Goal: Transaction & Acquisition: Obtain resource

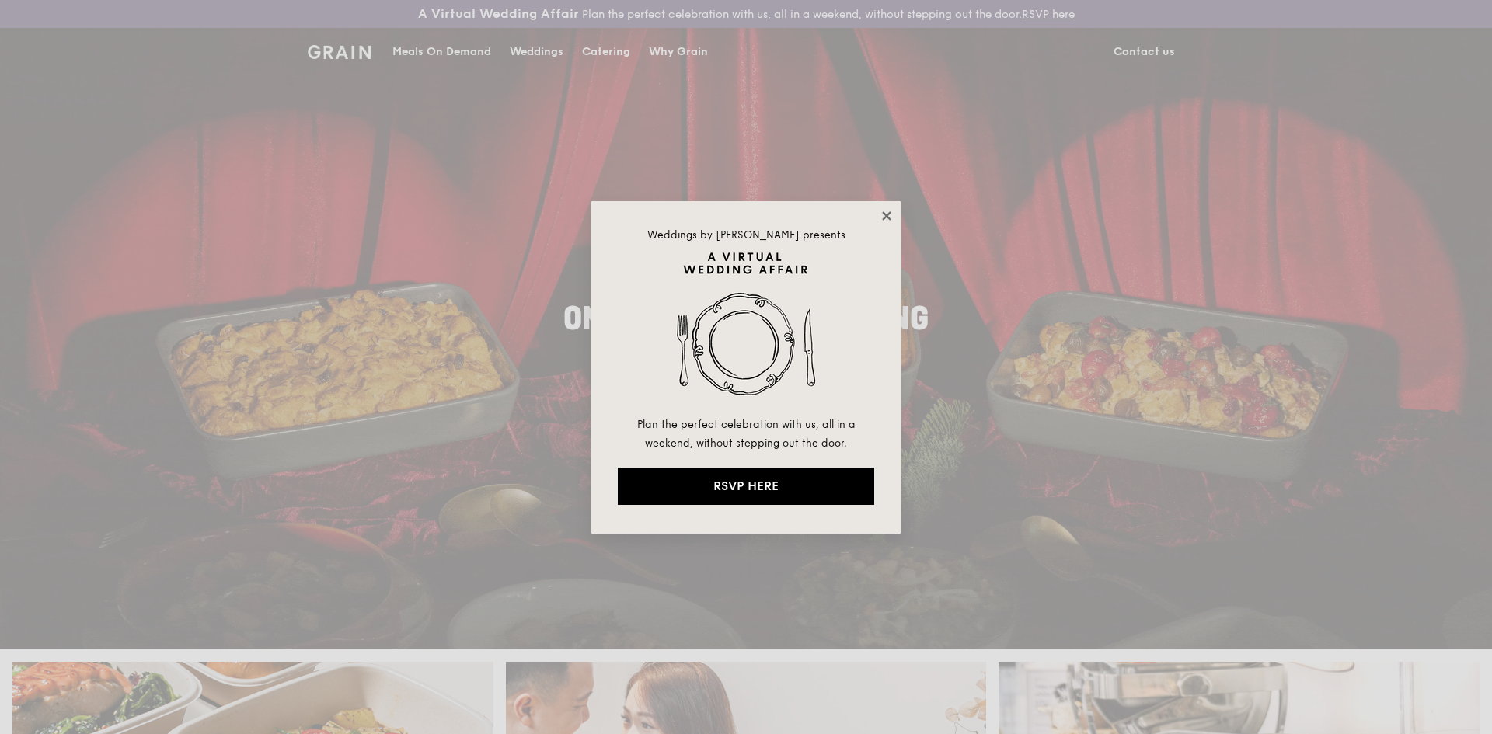
click at [885, 214] on icon at bounding box center [886, 215] width 9 height 9
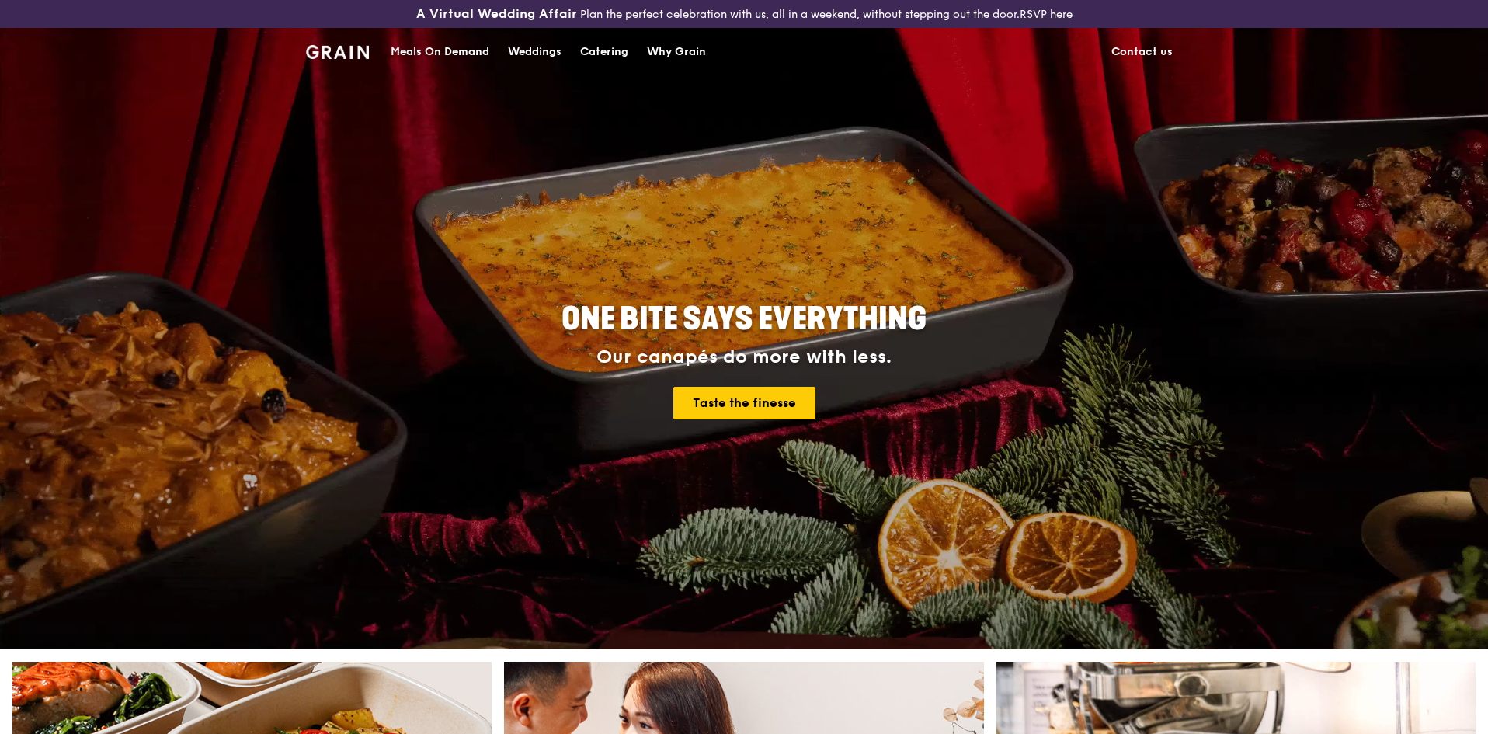
click at [597, 47] on div "Catering" at bounding box center [604, 52] width 48 height 47
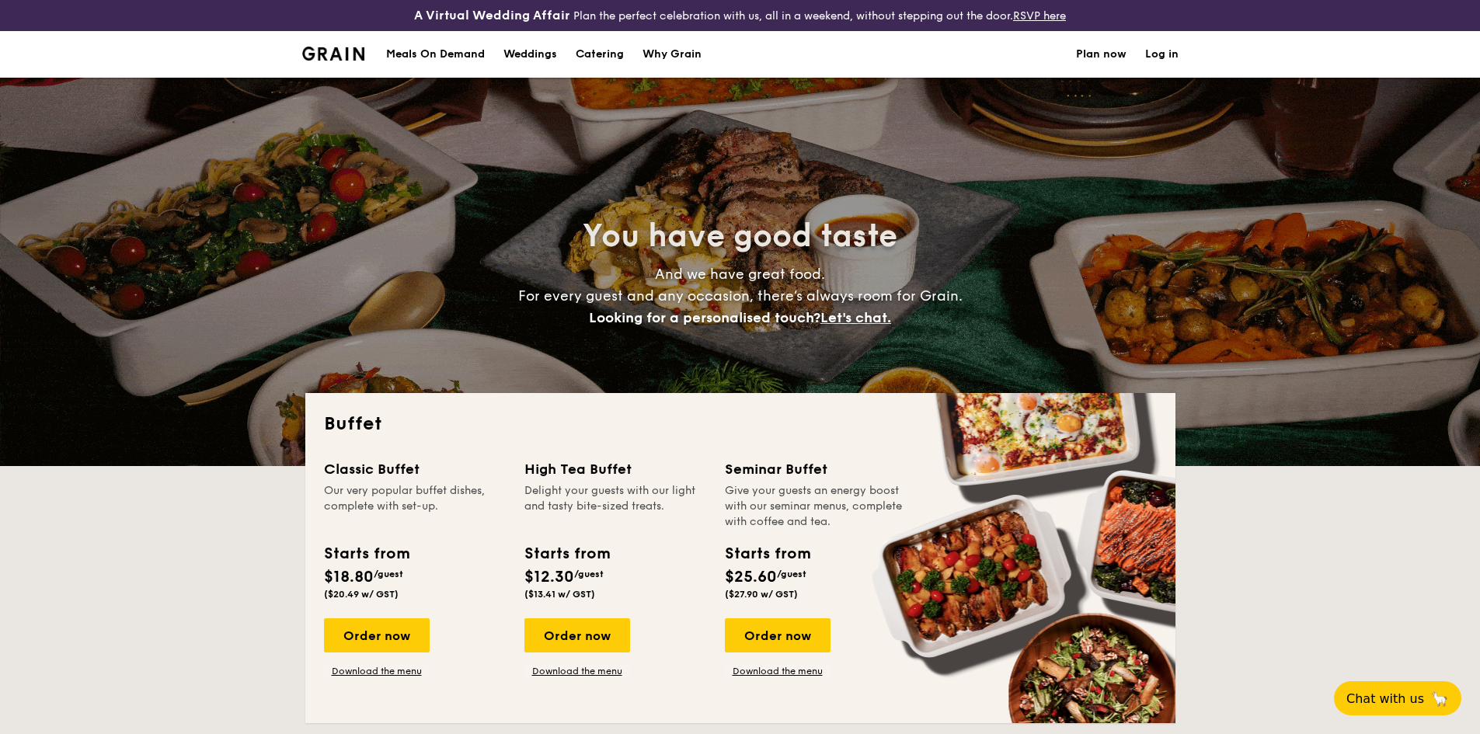
select select
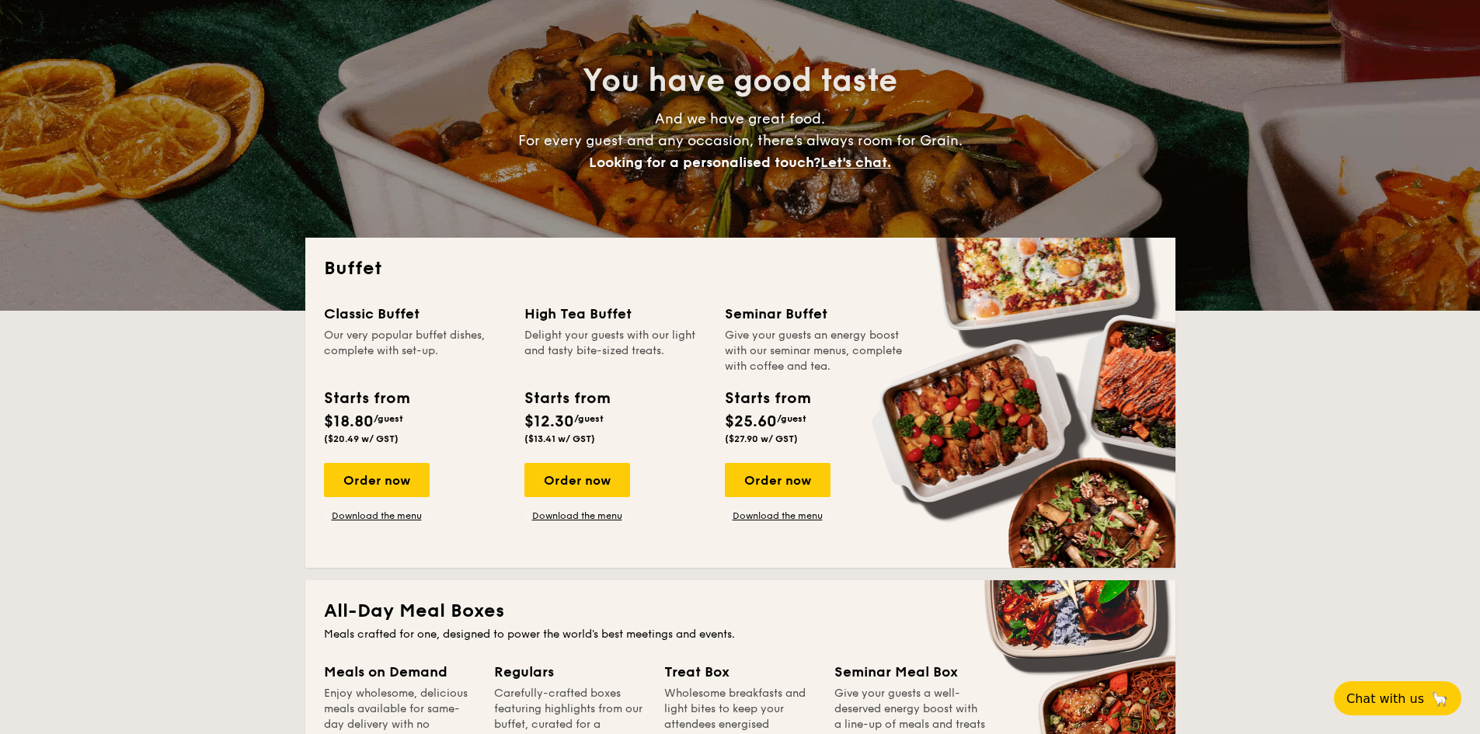
scroll to position [233, 0]
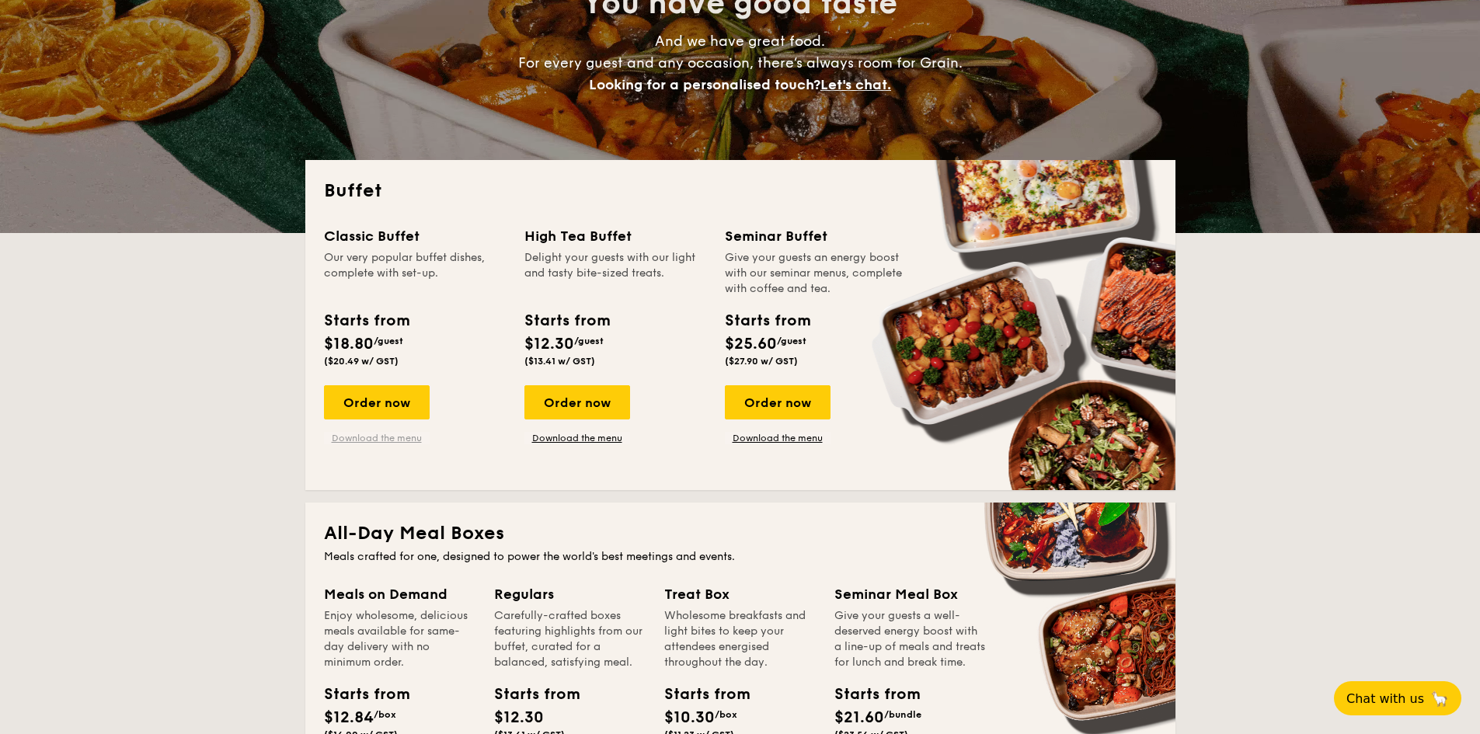
click at [370, 439] on link "Download the menu" at bounding box center [377, 438] width 106 height 12
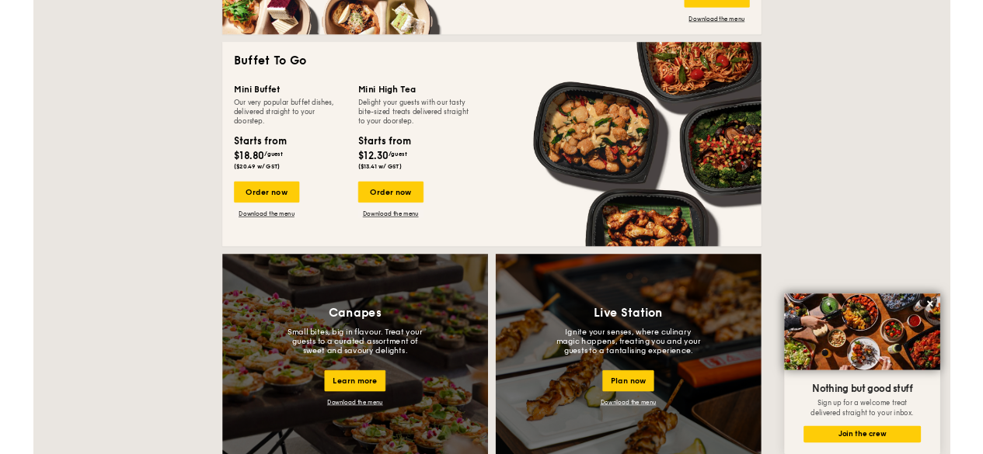
scroll to position [1243, 0]
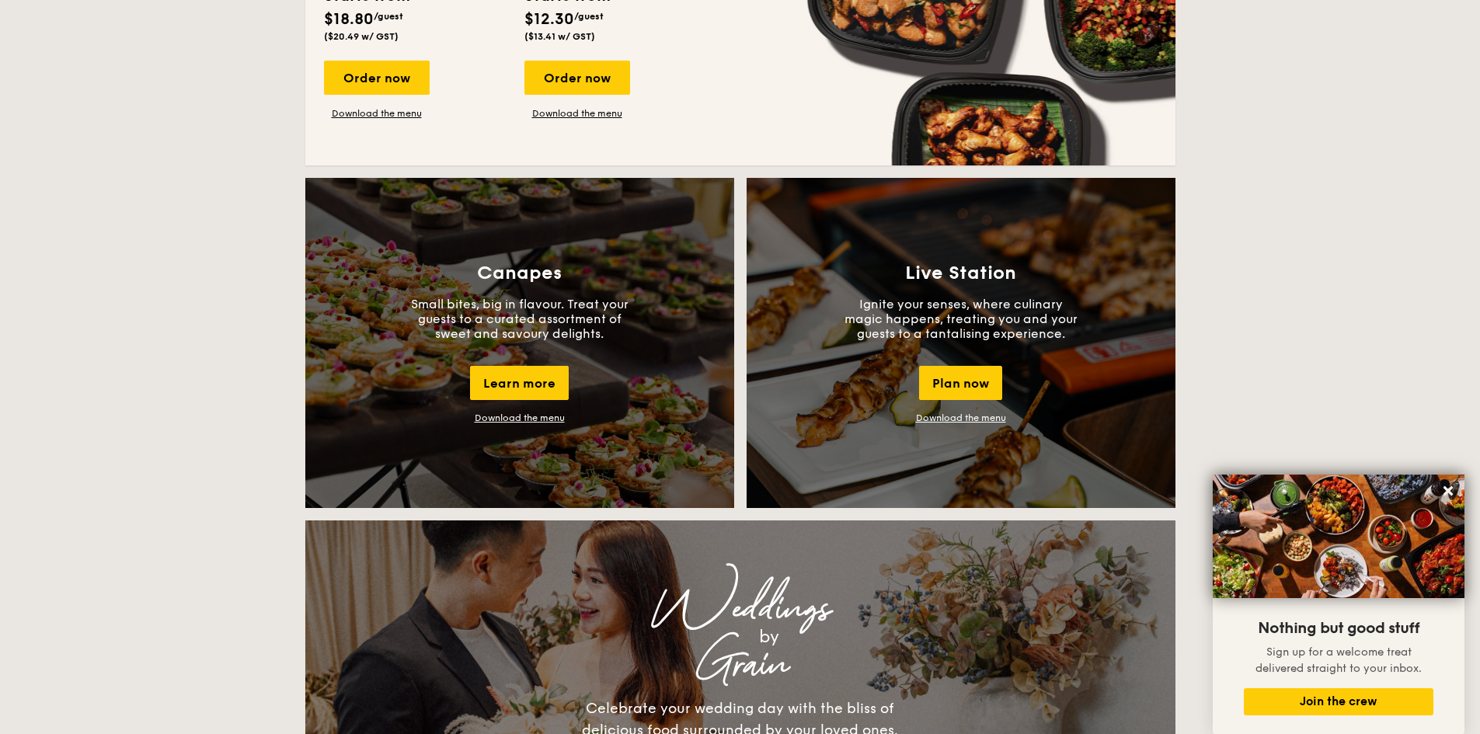
click at [950, 414] on link "Download the menu" at bounding box center [961, 418] width 90 height 11
